Goal: Information Seeking & Learning: Find specific fact

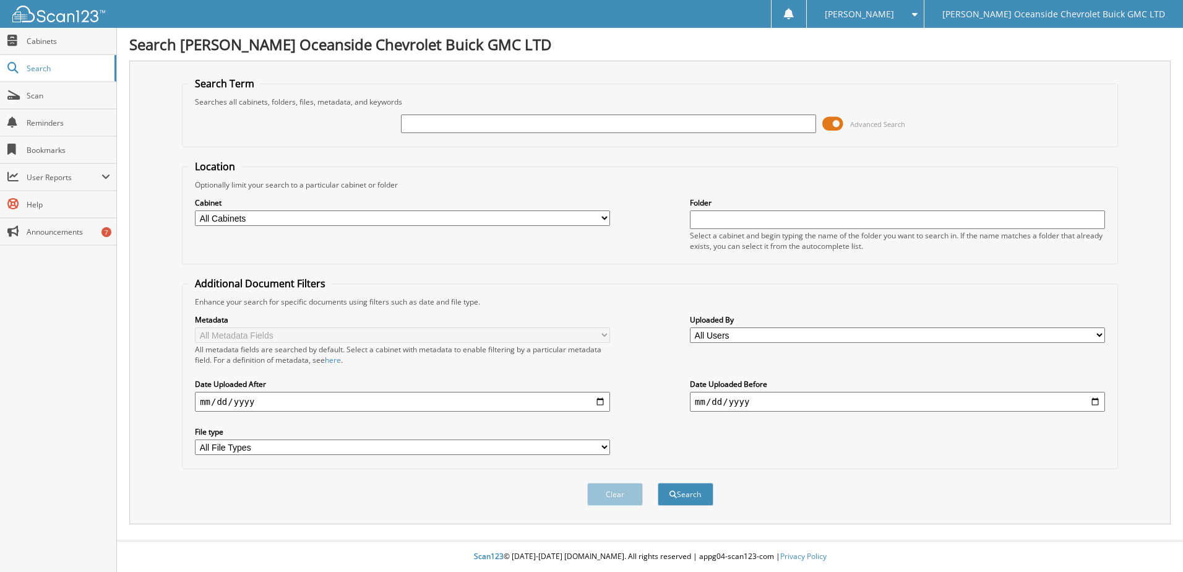
click at [439, 124] on input "text" at bounding box center [608, 123] width 415 height 19
type input "u"
type input "yun ka"
click at [658, 482] on button "Search" at bounding box center [686, 493] width 56 height 23
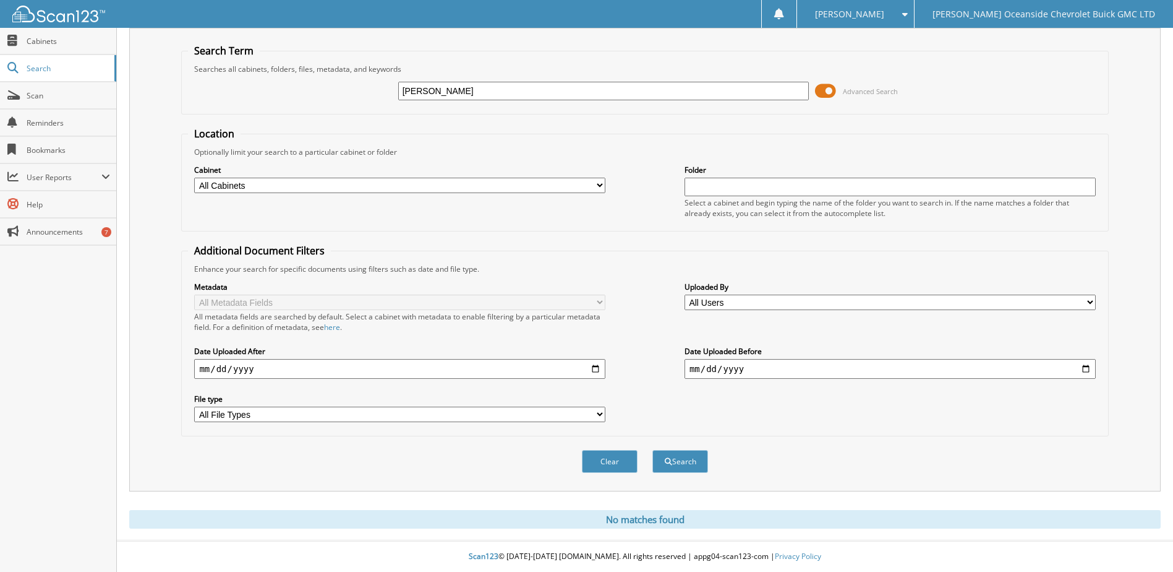
click at [450, 90] on input "yun ka" at bounding box center [603, 91] width 411 height 19
type input "y"
type input "forestry"
click at [653, 450] on button "Search" at bounding box center [681, 461] width 56 height 23
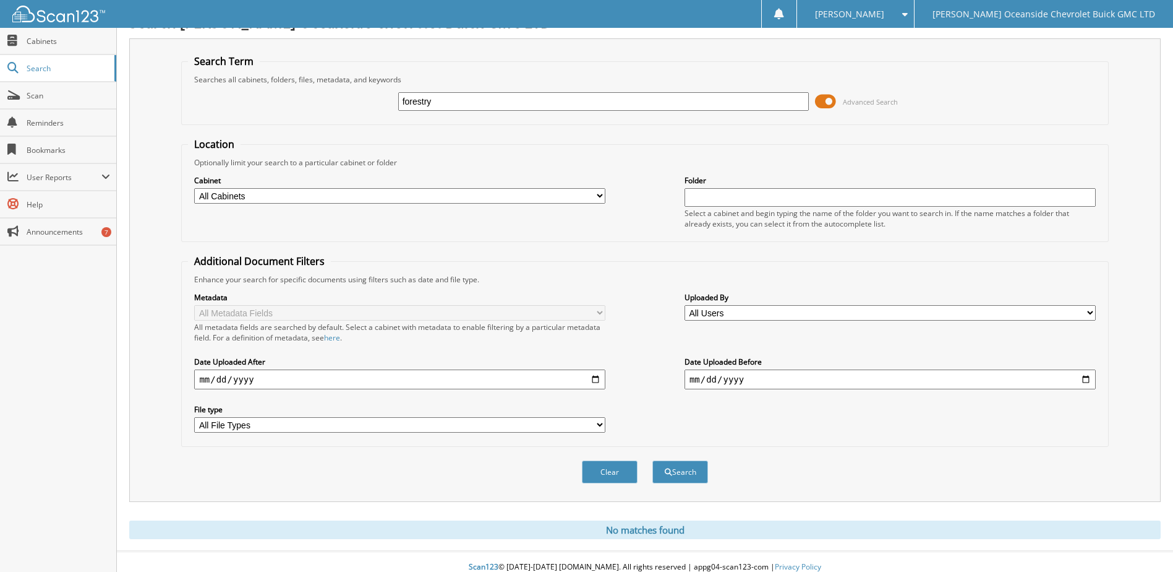
scroll to position [33, 0]
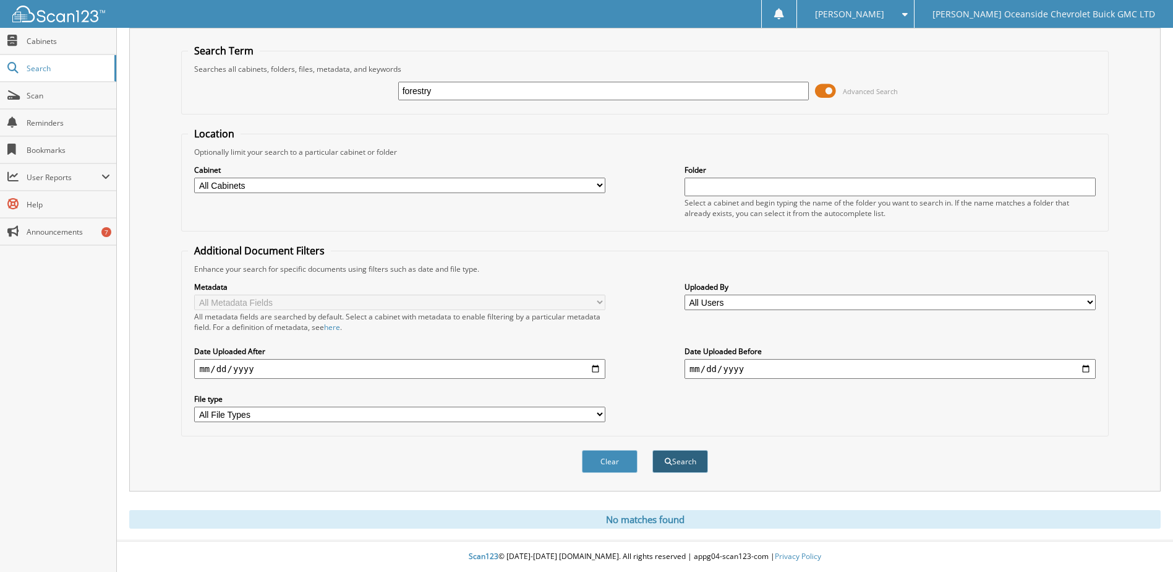
click at [690, 460] on button "Search" at bounding box center [681, 461] width 56 height 23
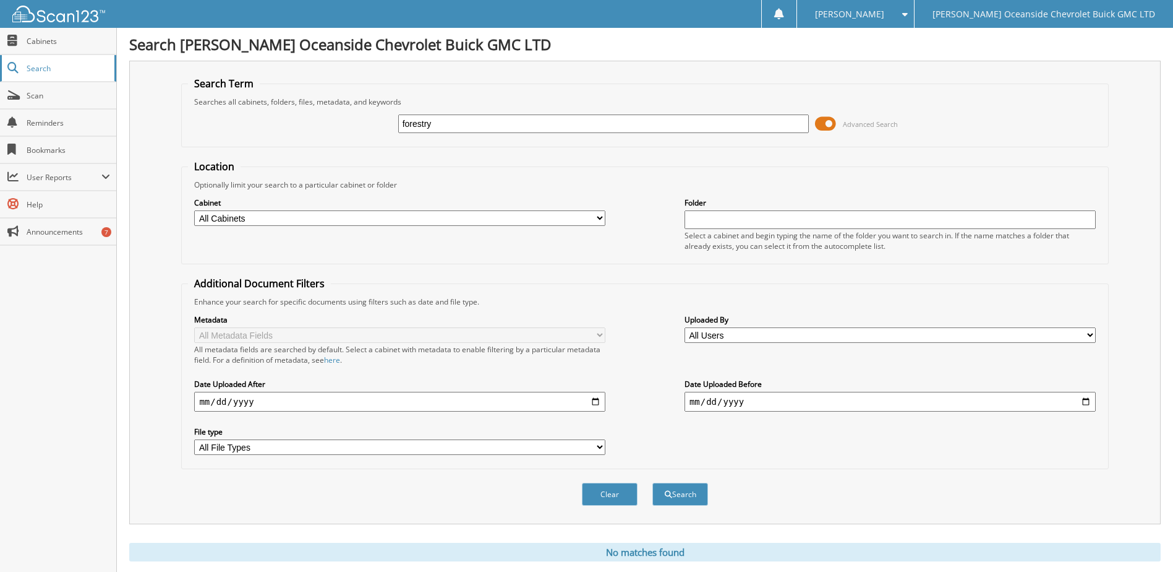
click at [43, 64] on span "Search" at bounding box center [68, 68] width 82 height 11
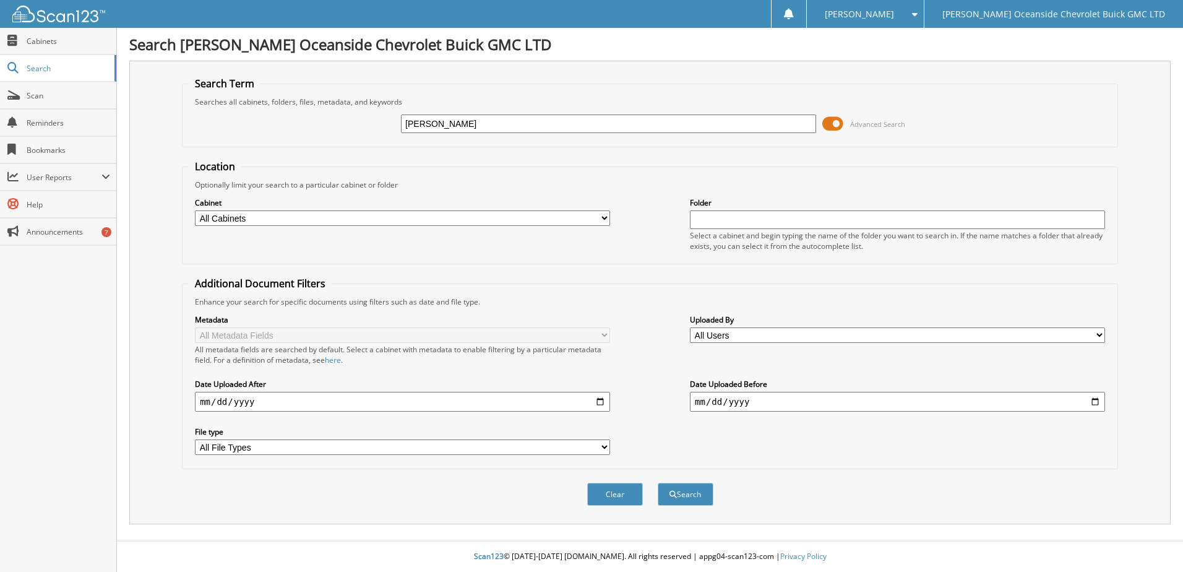
type input "[PERSON_NAME]"
click at [658, 482] on button "Search" at bounding box center [686, 493] width 56 height 23
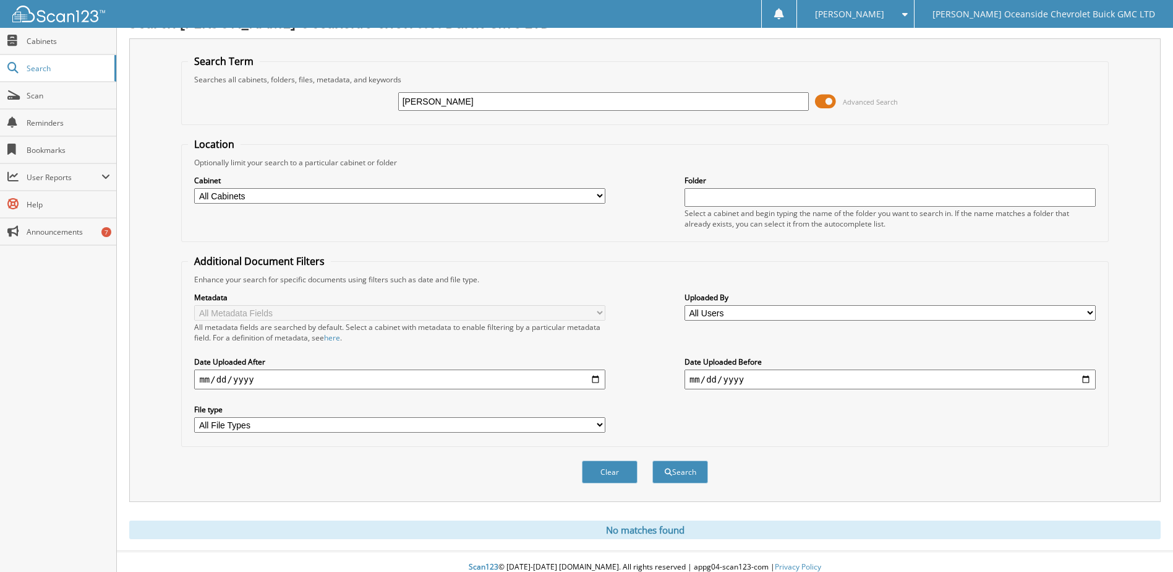
scroll to position [33, 0]
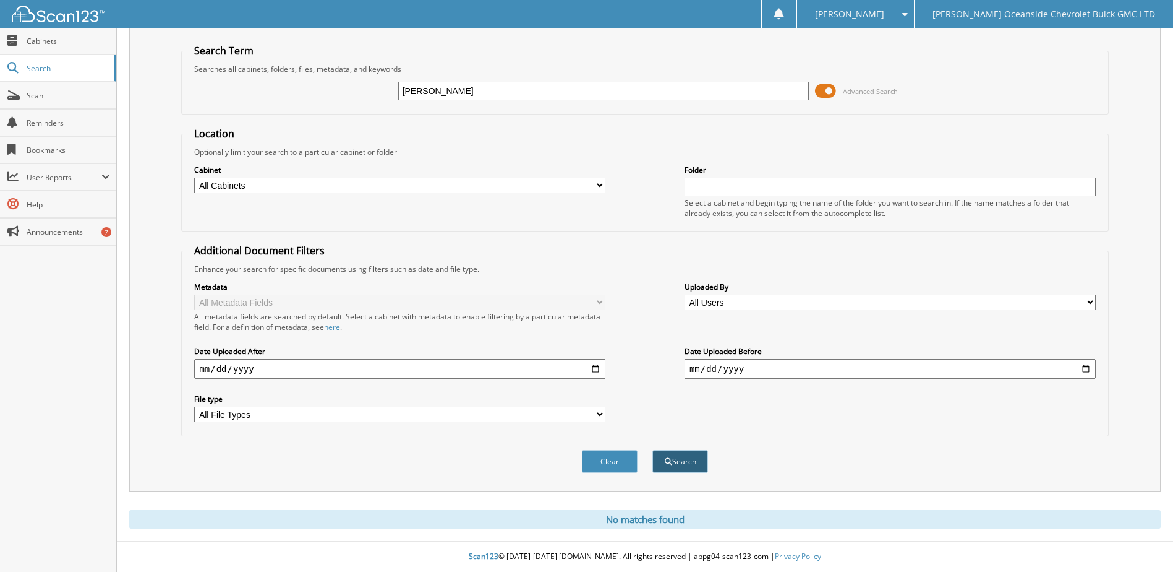
click at [686, 459] on button "Search" at bounding box center [681, 461] width 56 height 23
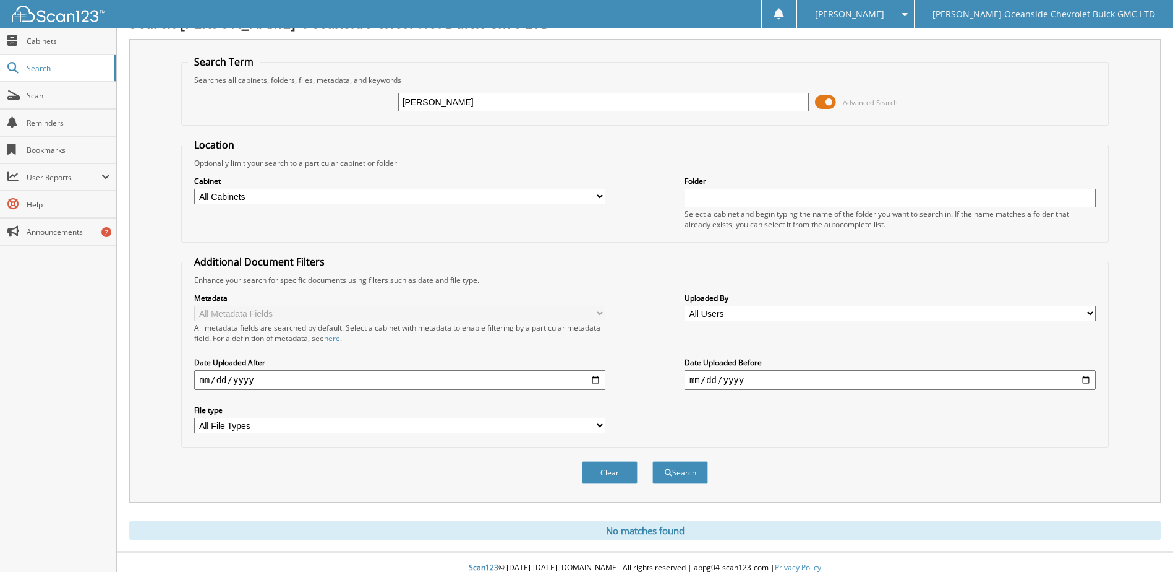
scroll to position [33, 0]
